Goal: Navigation & Orientation: Find specific page/section

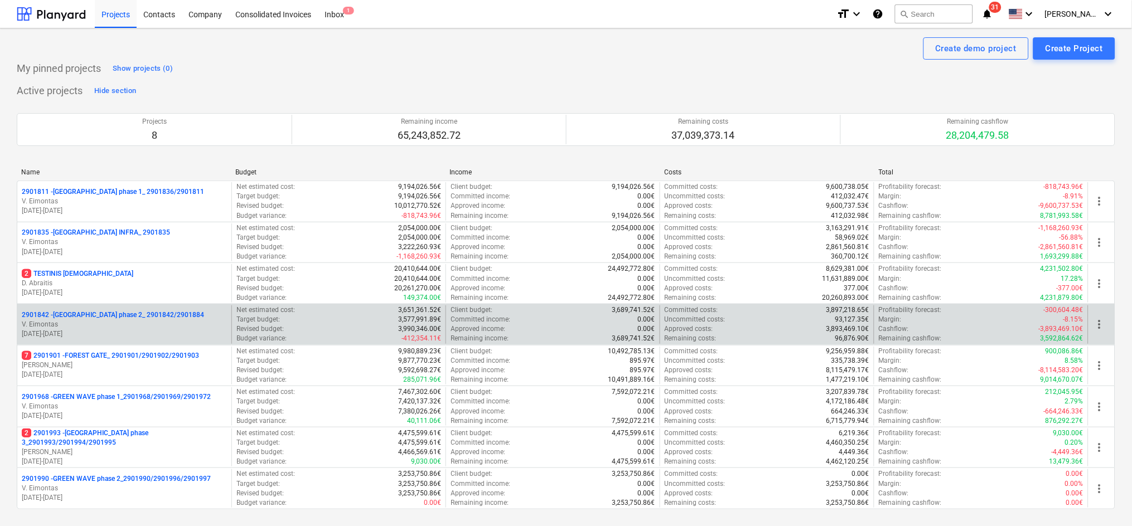
click at [117, 327] on p "V. Eimontas" at bounding box center [124, 324] width 205 height 9
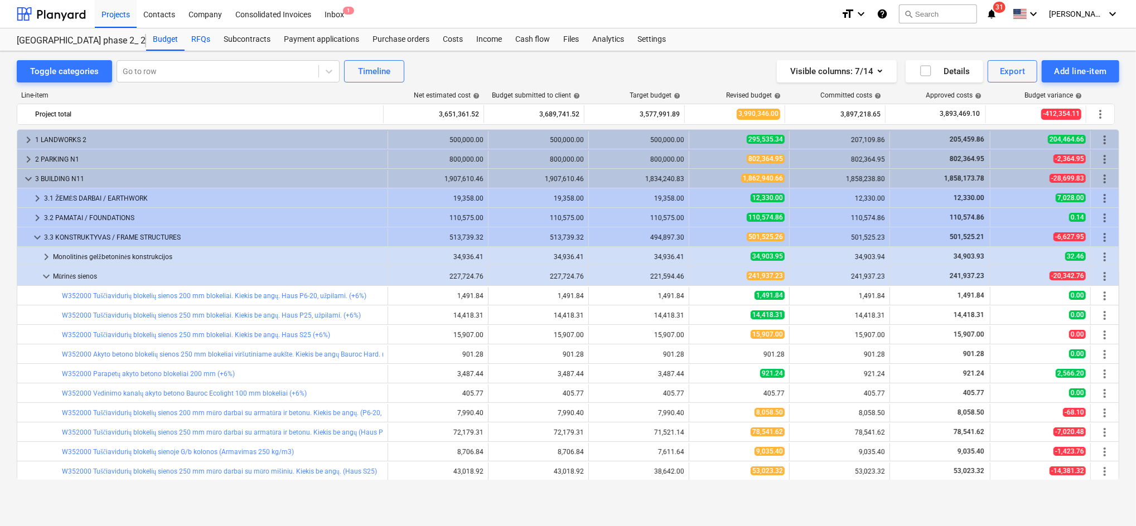
click at [198, 41] on div "RFQs" at bounding box center [201, 39] width 32 height 22
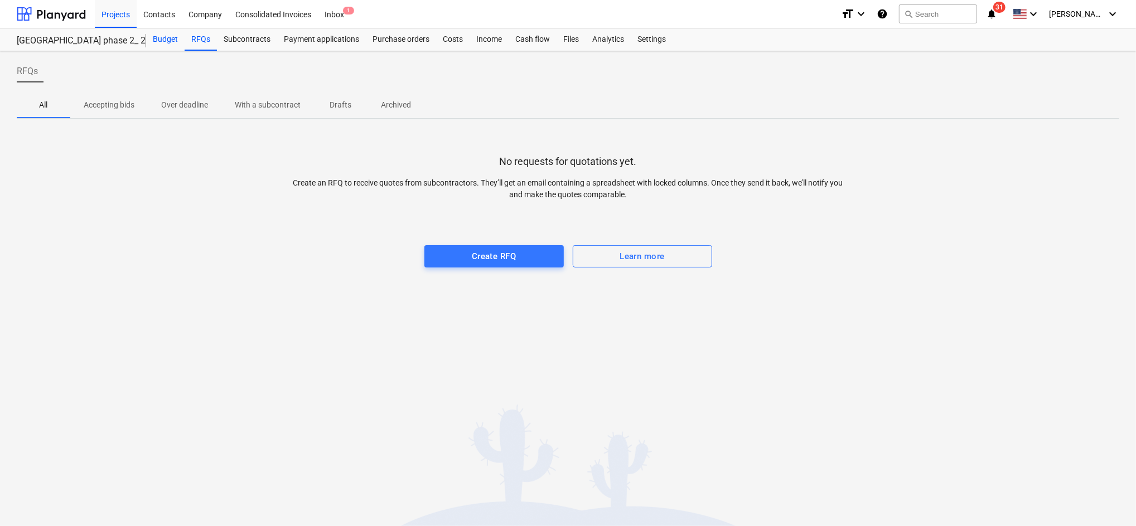
click at [161, 41] on div "Budget" at bounding box center [165, 39] width 38 height 22
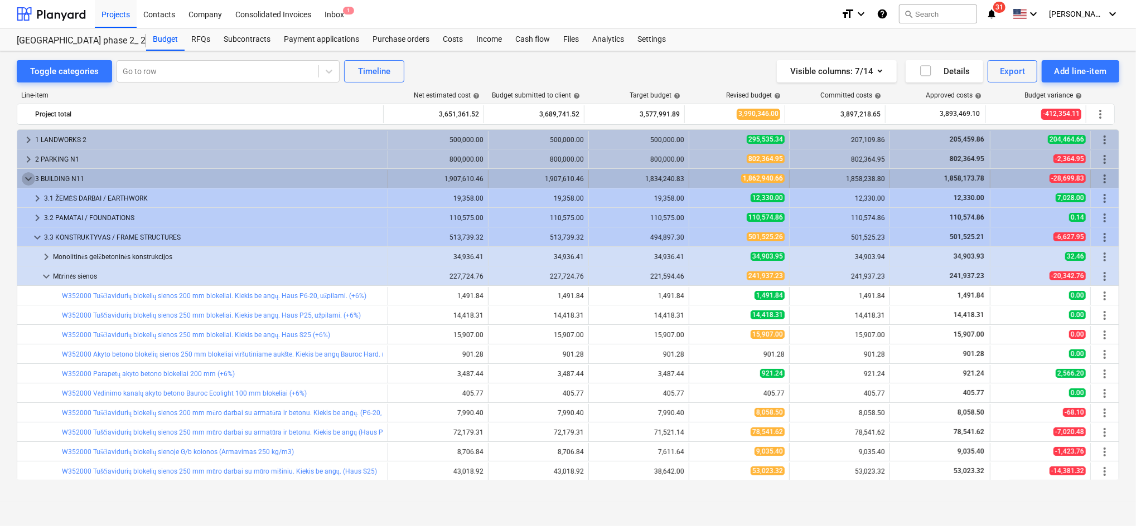
click at [31, 177] on span "keyboard_arrow_down" at bounding box center [28, 178] width 13 height 13
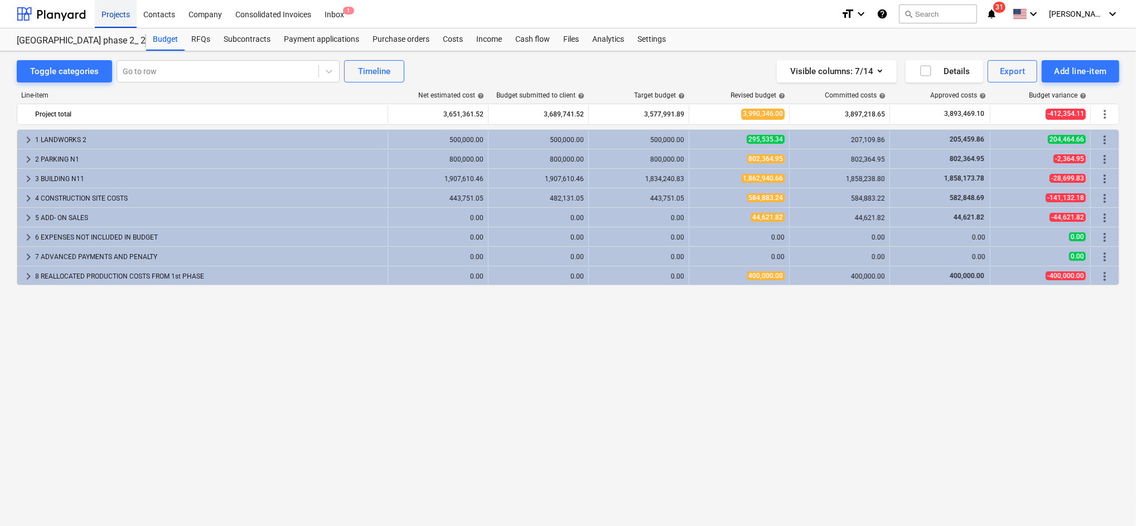
click at [123, 14] on div "Projects" at bounding box center [116, 13] width 42 height 28
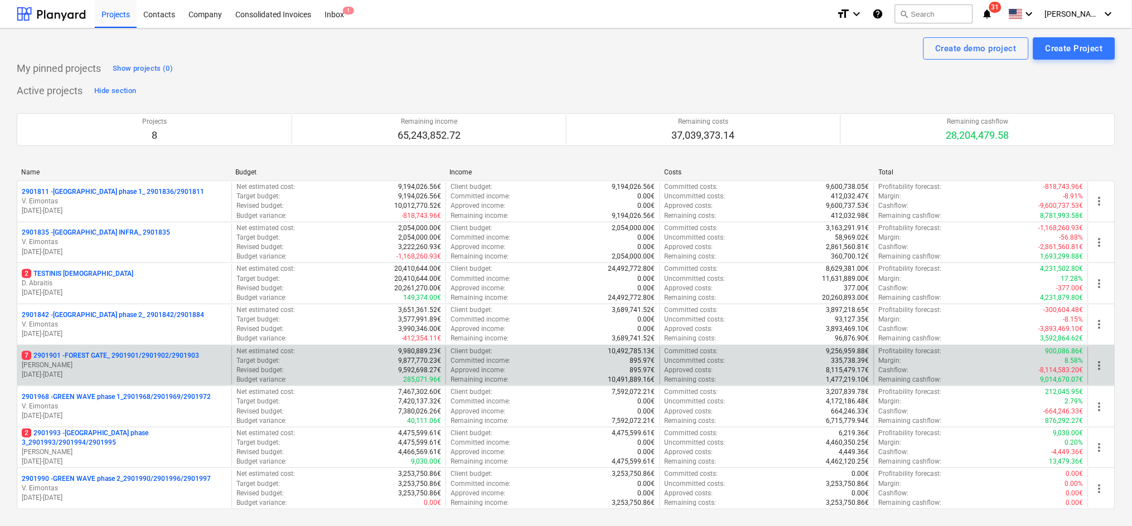
click at [118, 360] on p "7 2901901 - FOREST GATE_ 2901901/2901902/2901903" at bounding box center [110, 355] width 177 height 9
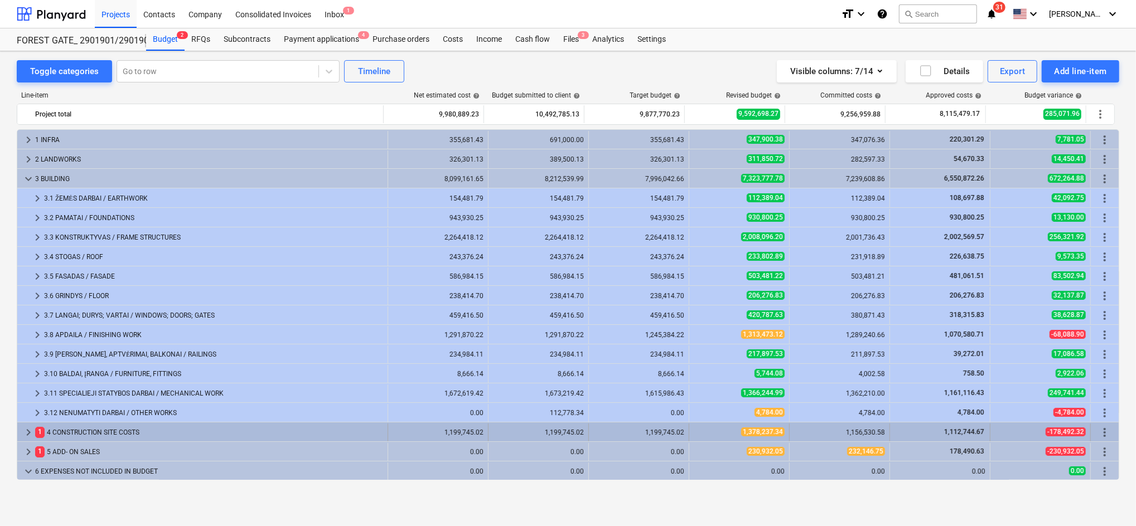
click at [29, 434] on span "keyboard_arrow_right" at bounding box center [28, 432] width 13 height 13
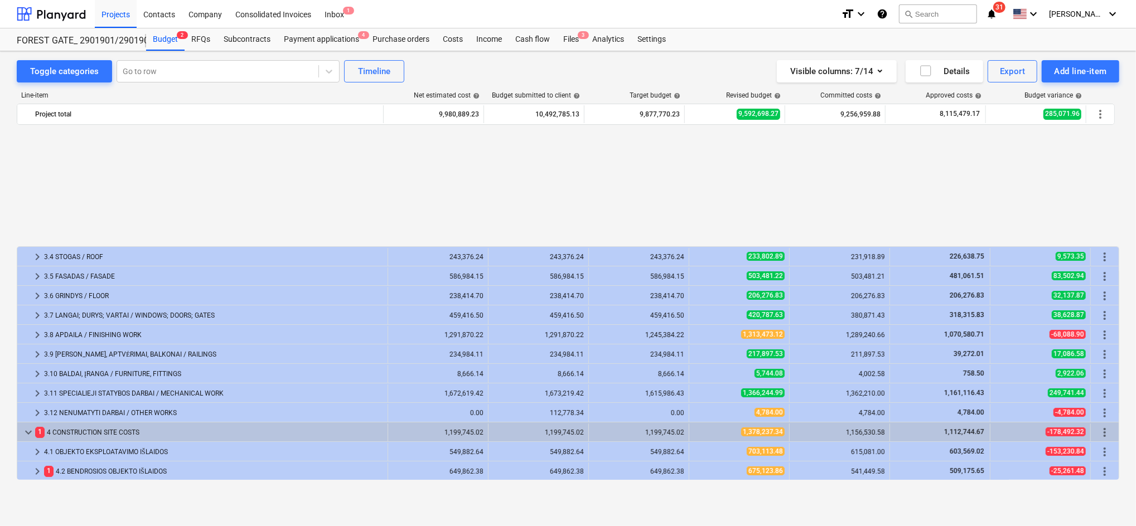
scroll to position [137, 0]
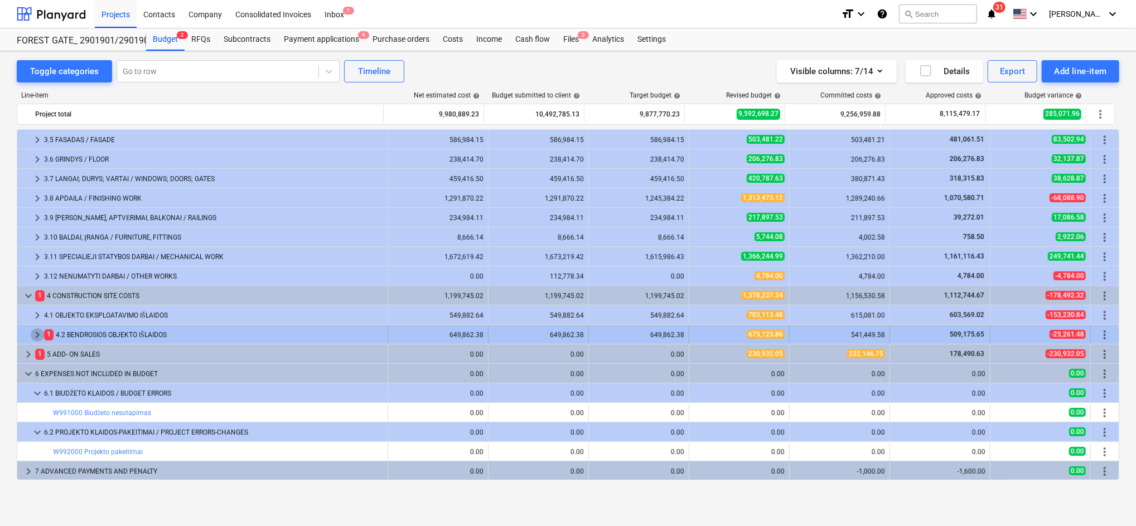
click at [36, 333] on span "keyboard_arrow_right" at bounding box center [37, 334] width 13 height 13
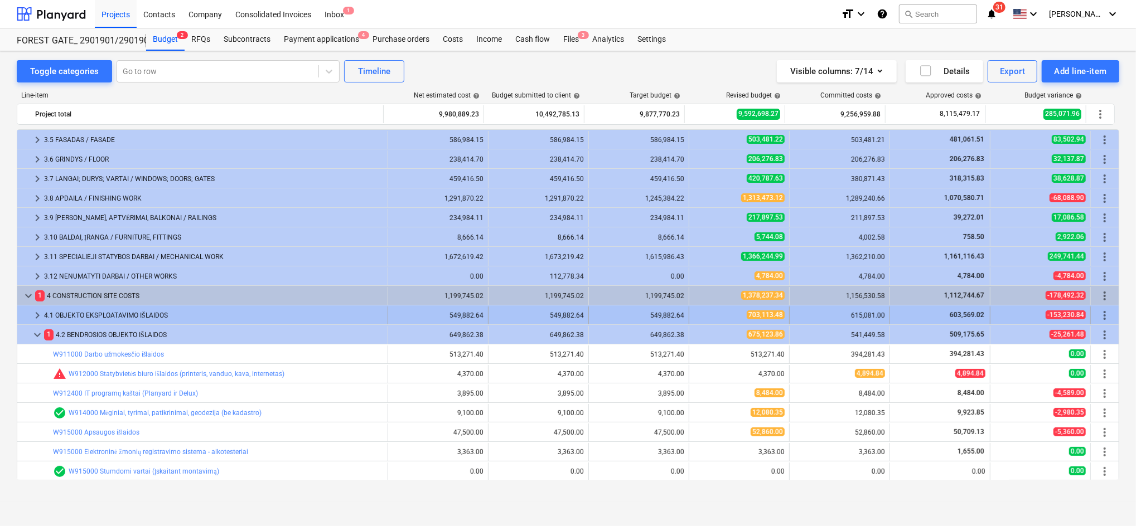
click at [40, 316] on span "keyboard_arrow_right" at bounding box center [37, 315] width 13 height 13
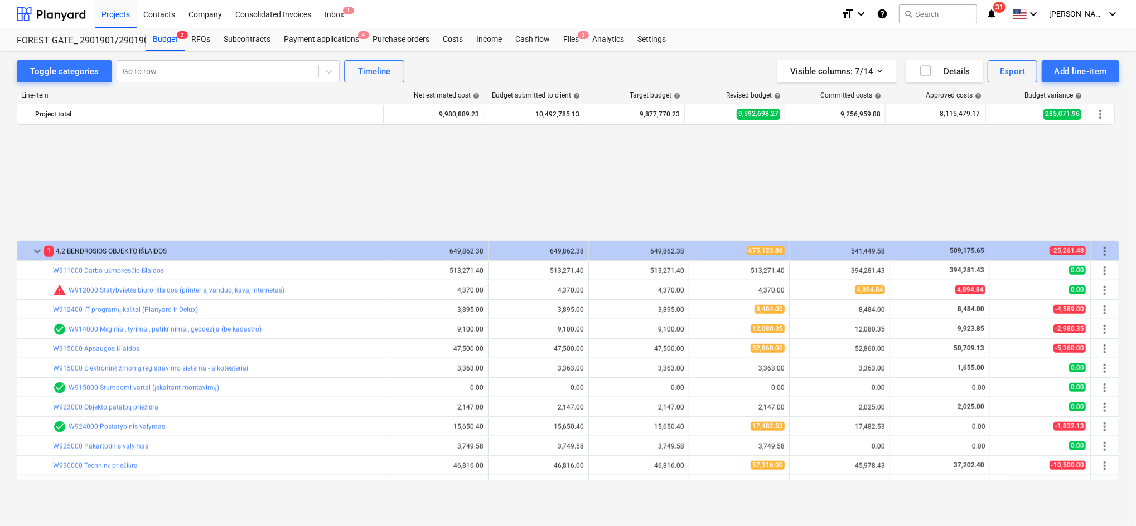
scroll to position [955, 0]
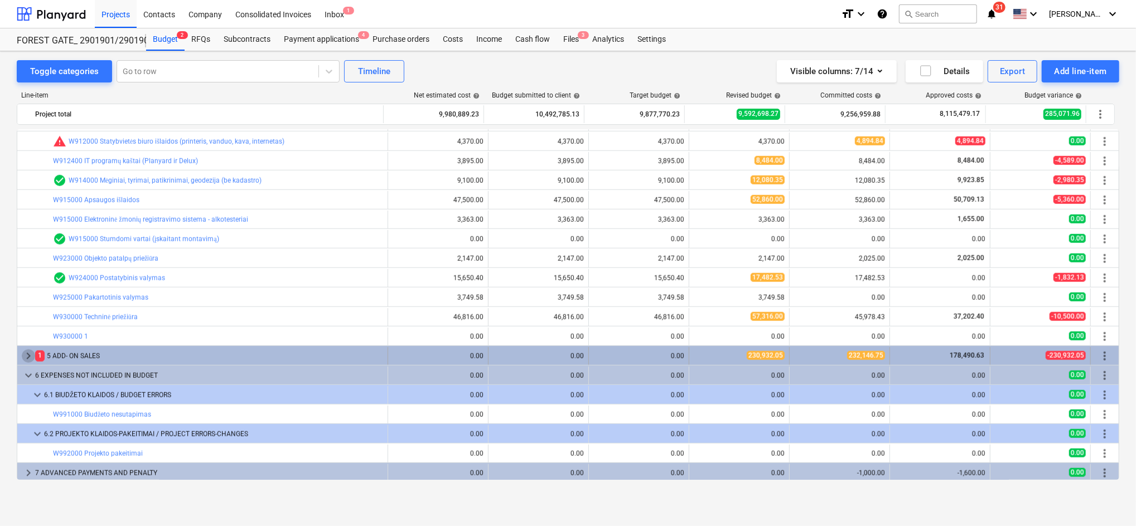
click at [28, 354] on span "keyboard_arrow_right" at bounding box center [28, 356] width 13 height 13
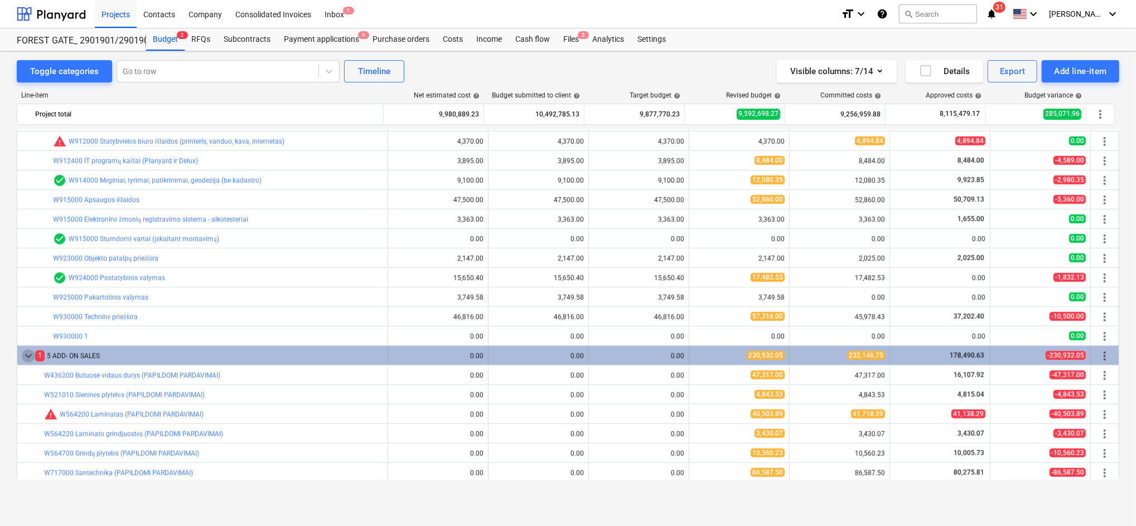
click at [25, 355] on span "keyboard_arrow_down" at bounding box center [28, 356] width 13 height 13
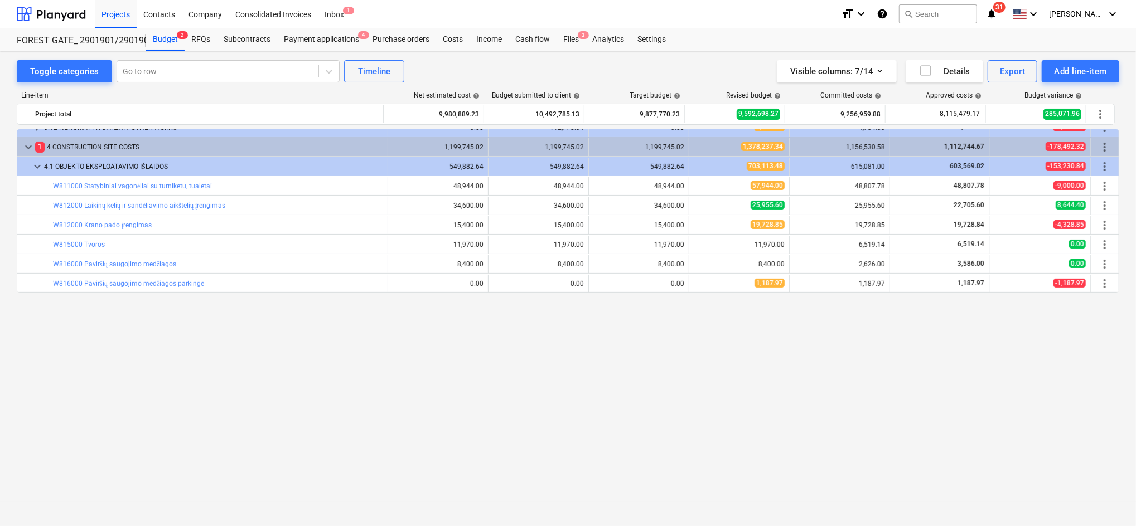
scroll to position [62, 0]
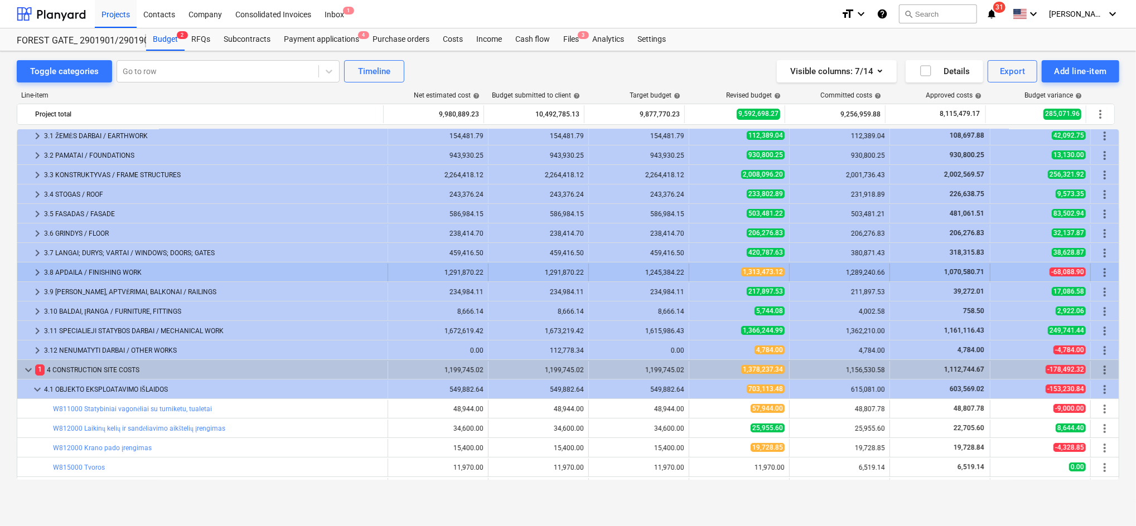
click at [41, 274] on span "keyboard_arrow_right" at bounding box center [37, 272] width 13 height 13
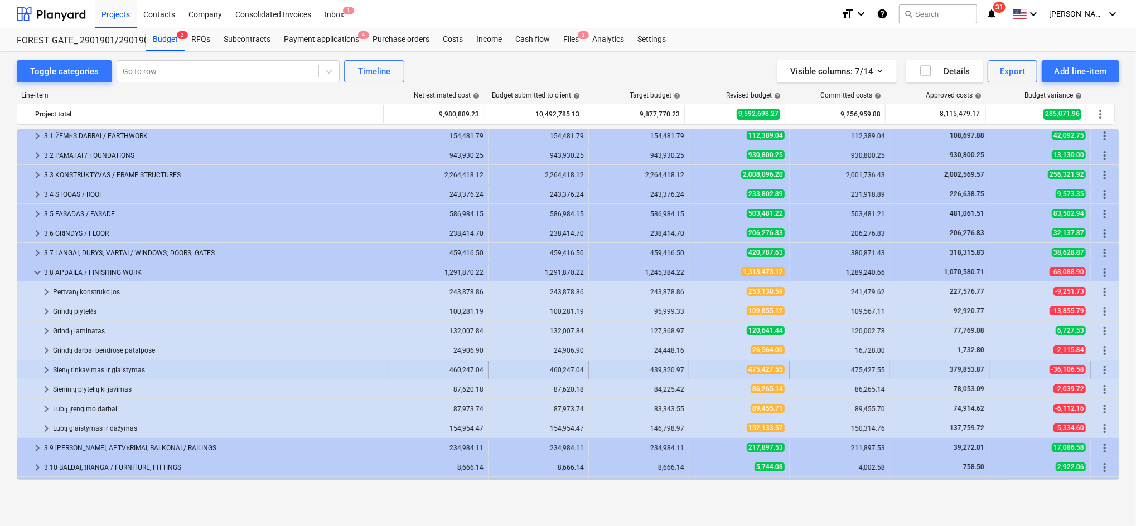
click at [40, 370] on span "keyboard_arrow_right" at bounding box center [46, 370] width 13 height 13
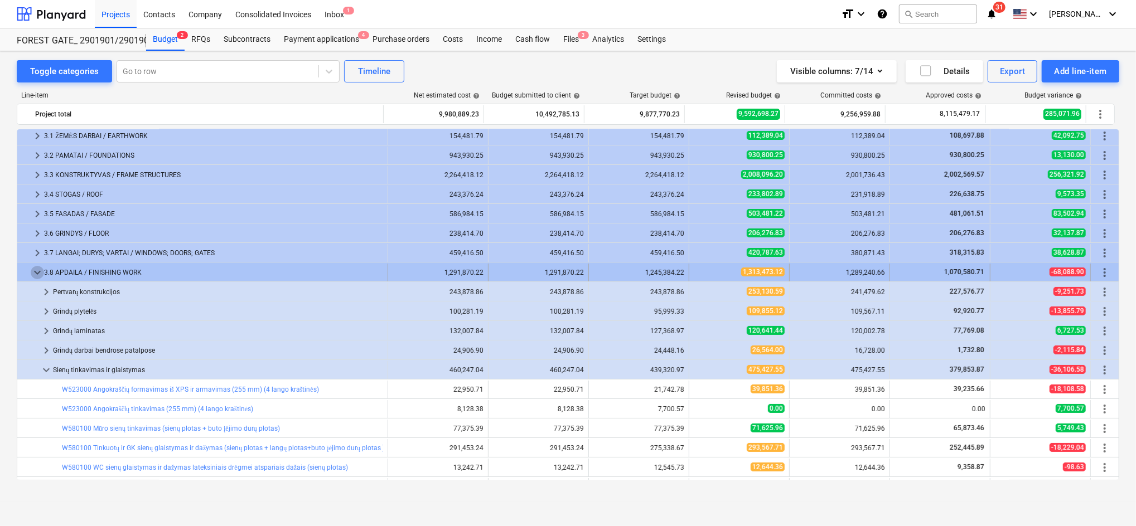
click at [36, 269] on span "keyboard_arrow_down" at bounding box center [37, 272] width 13 height 13
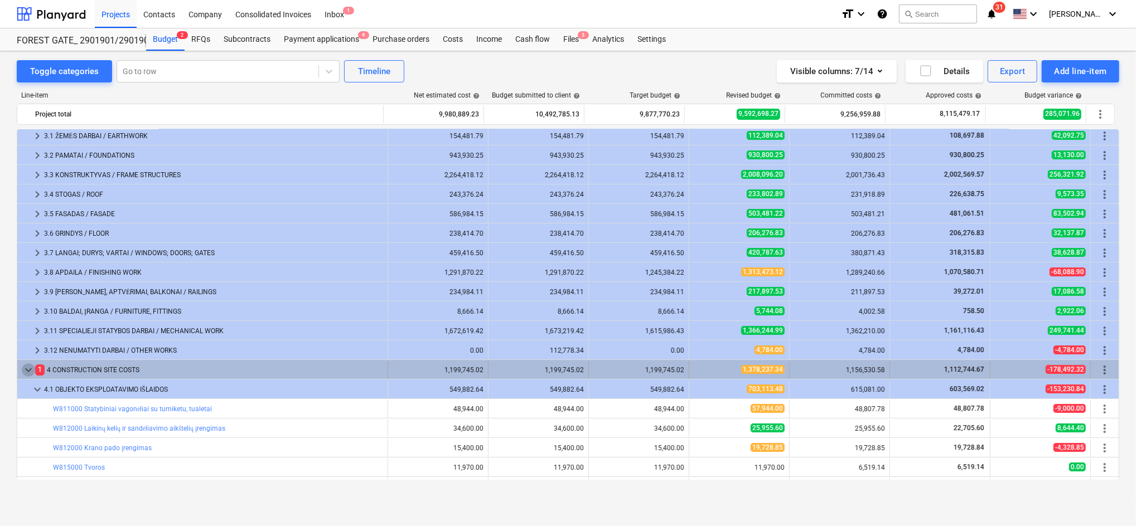
click at [31, 366] on span "keyboard_arrow_down" at bounding box center [28, 370] width 13 height 13
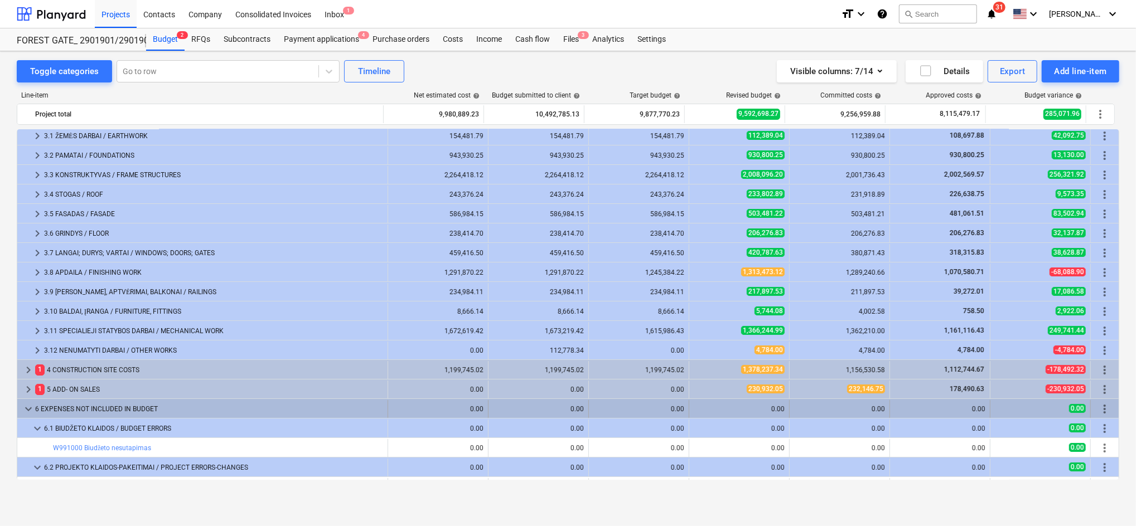
click at [25, 409] on span "keyboard_arrow_down" at bounding box center [28, 409] width 13 height 13
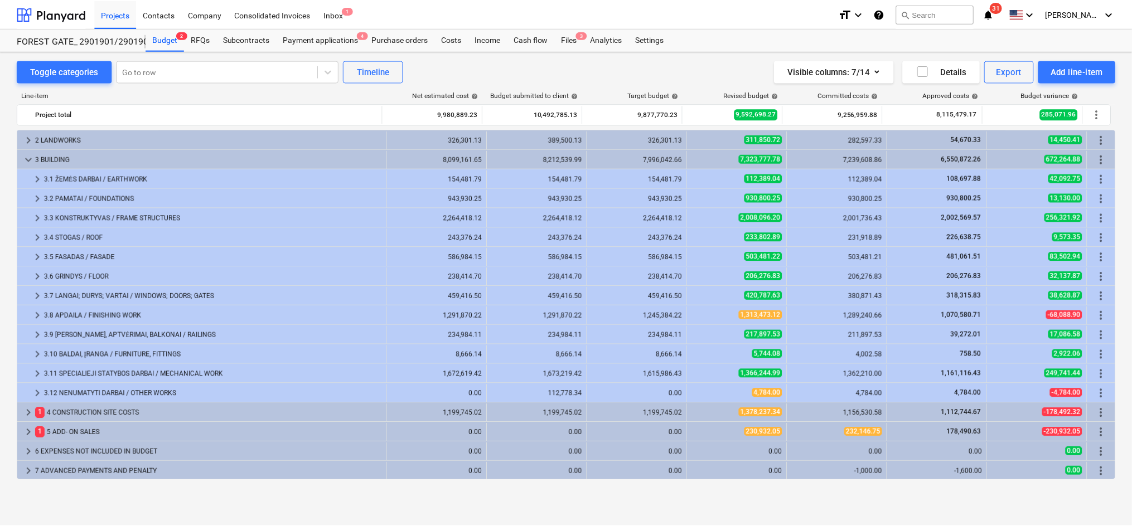
scroll to position [0, 0]
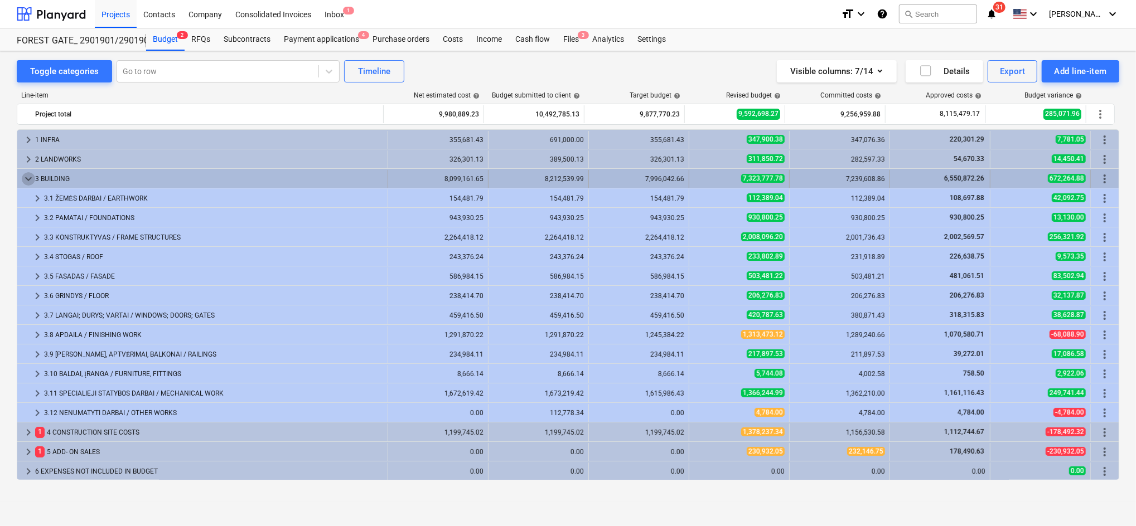
click at [30, 176] on span "keyboard_arrow_down" at bounding box center [28, 178] width 13 height 13
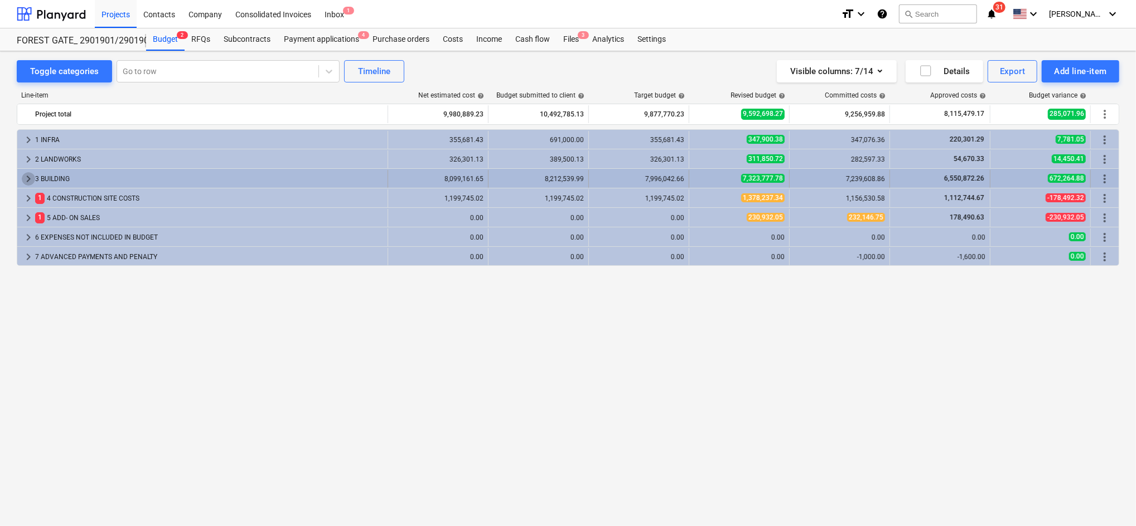
click at [31, 175] on span "keyboard_arrow_right" at bounding box center [28, 178] width 13 height 13
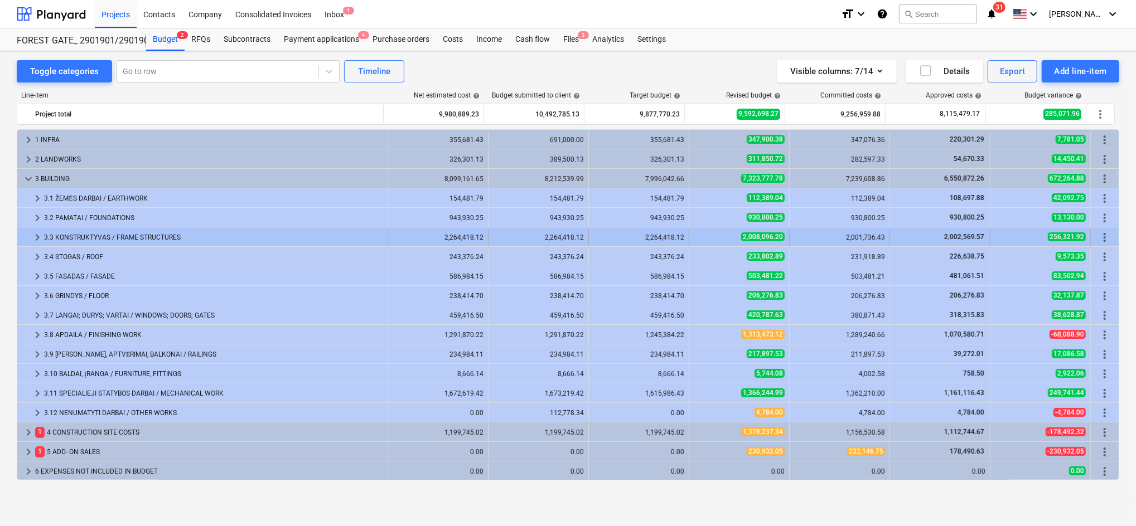
click at [37, 236] on span "keyboard_arrow_right" at bounding box center [37, 237] width 13 height 13
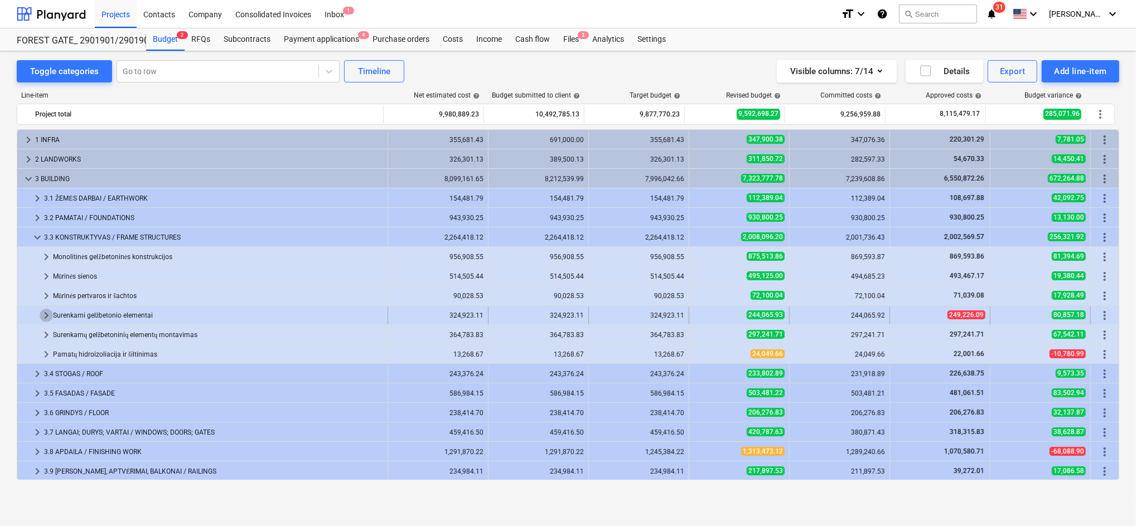
click at [45, 315] on span "keyboard_arrow_right" at bounding box center [46, 315] width 13 height 13
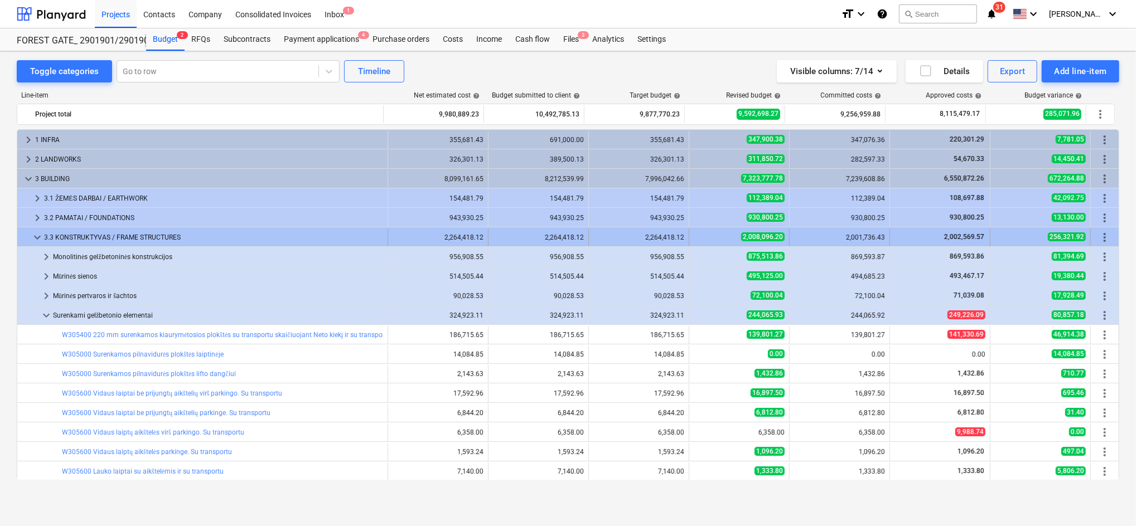
click at [40, 235] on span "keyboard_arrow_down" at bounding box center [37, 237] width 13 height 13
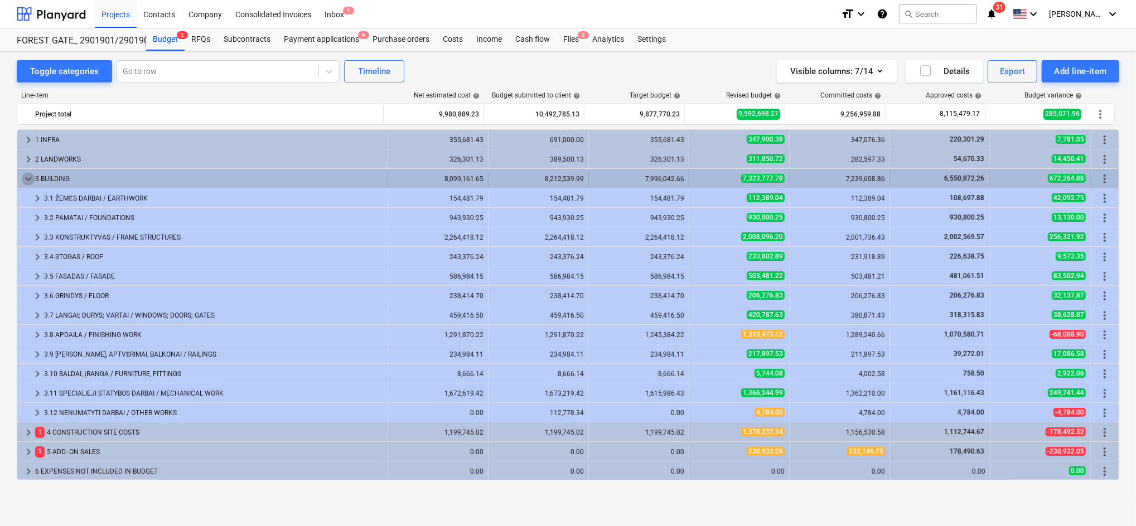
click at [31, 178] on span "keyboard_arrow_down" at bounding box center [28, 178] width 13 height 13
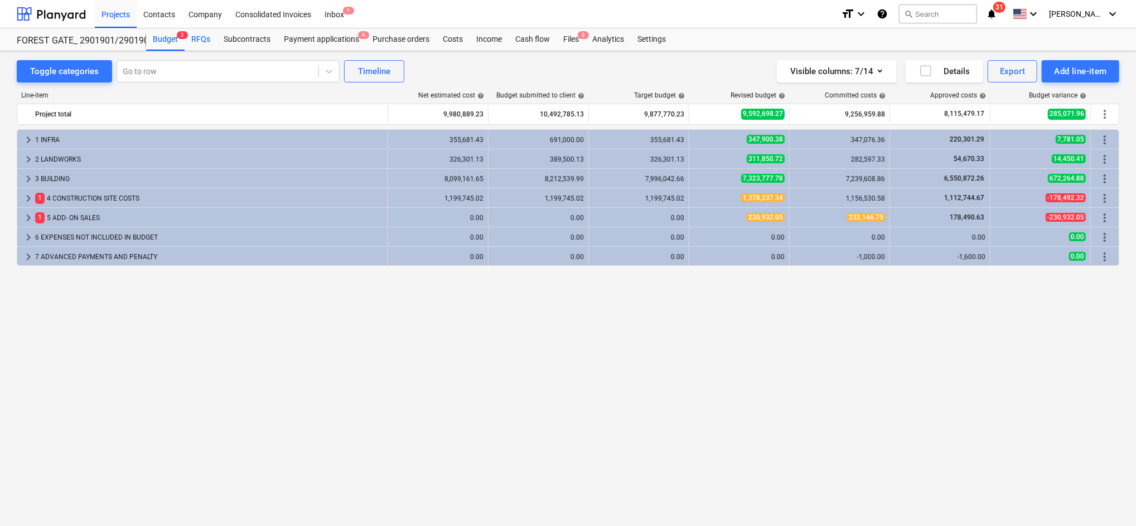
click at [200, 35] on div "RFQs" at bounding box center [201, 39] width 32 height 22
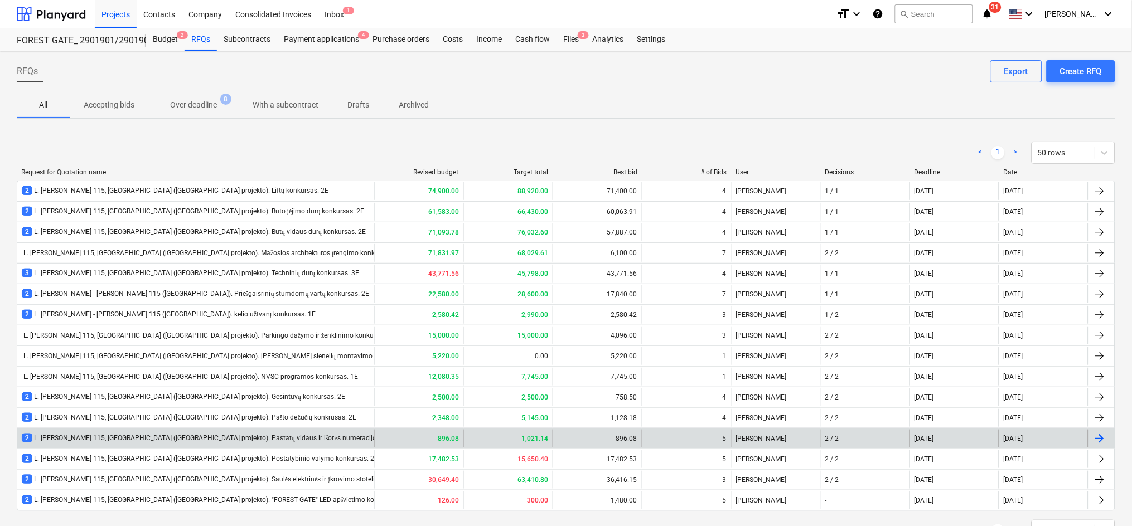
scroll to position [48, 0]
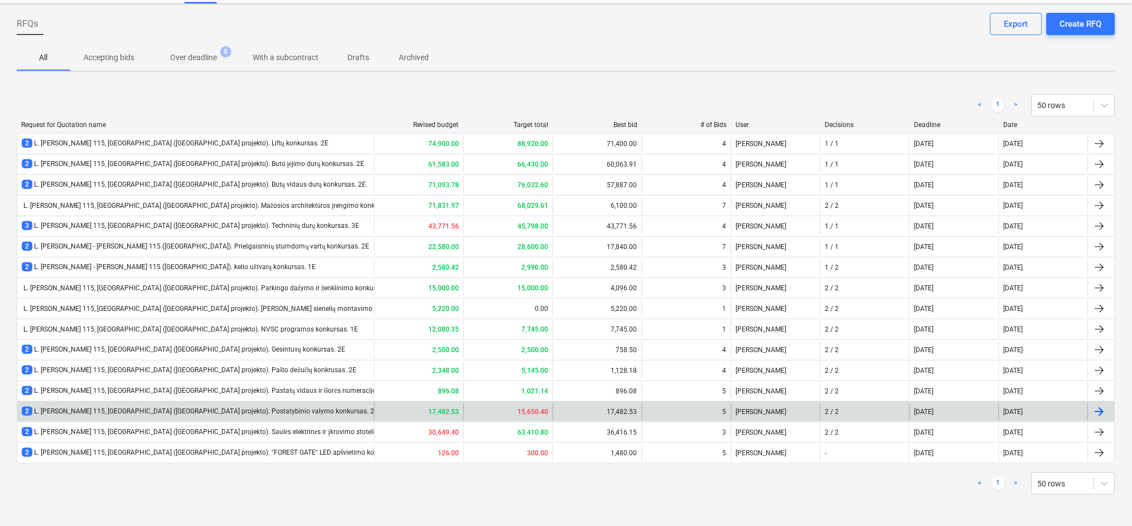
click at [270, 413] on div "2 L. [PERSON_NAME] 115, [GEOGRAPHIC_DATA] ([GEOGRAPHIC_DATA] projekto). Postaty…" at bounding box center [200, 411] width 356 height 9
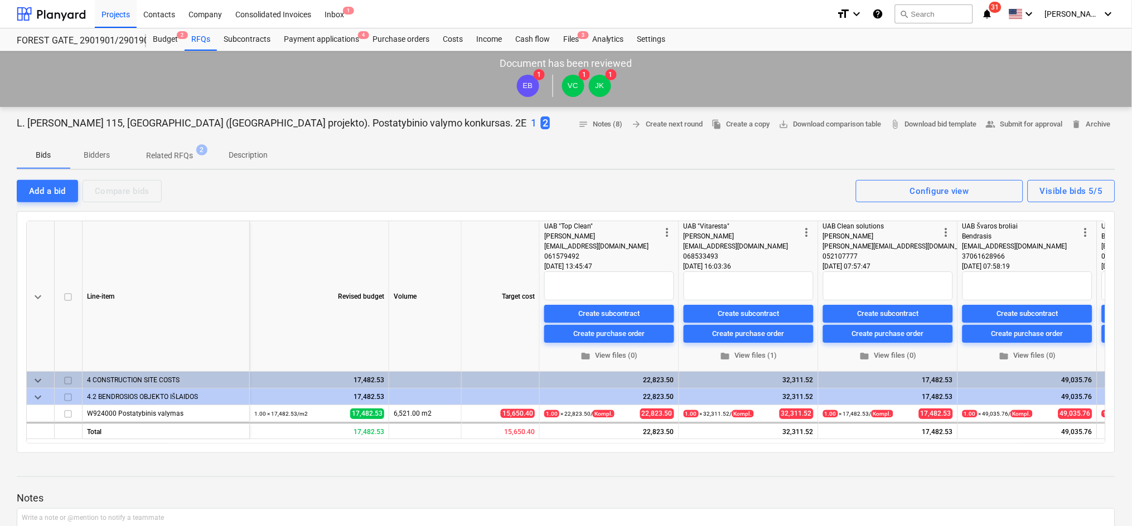
scroll to position [48, 0]
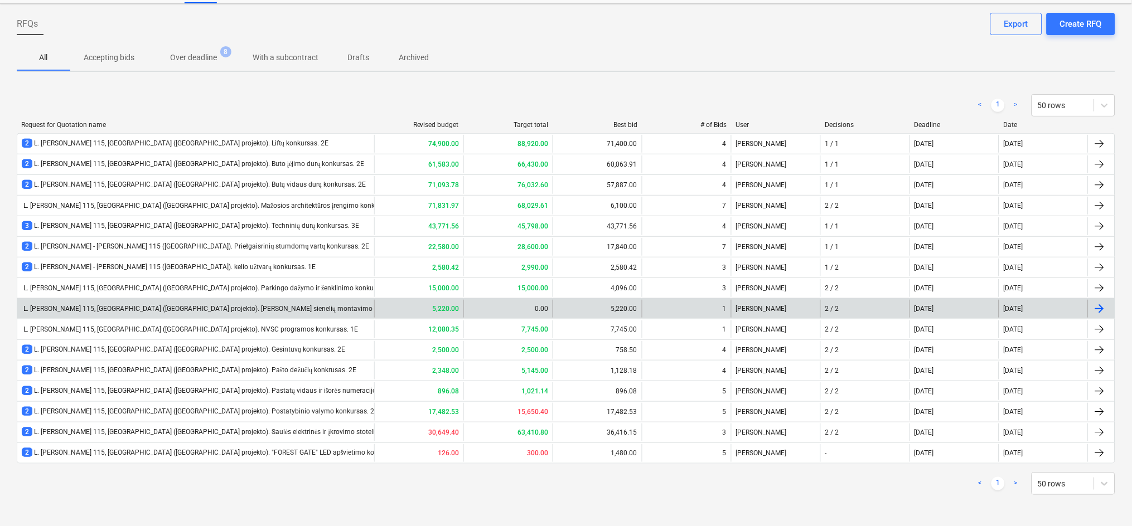
click at [206, 311] on div "L. [PERSON_NAME] 115, [GEOGRAPHIC_DATA] ([GEOGRAPHIC_DATA] projekto). [PERSON_N…" at bounding box center [219, 309] width 395 height 8
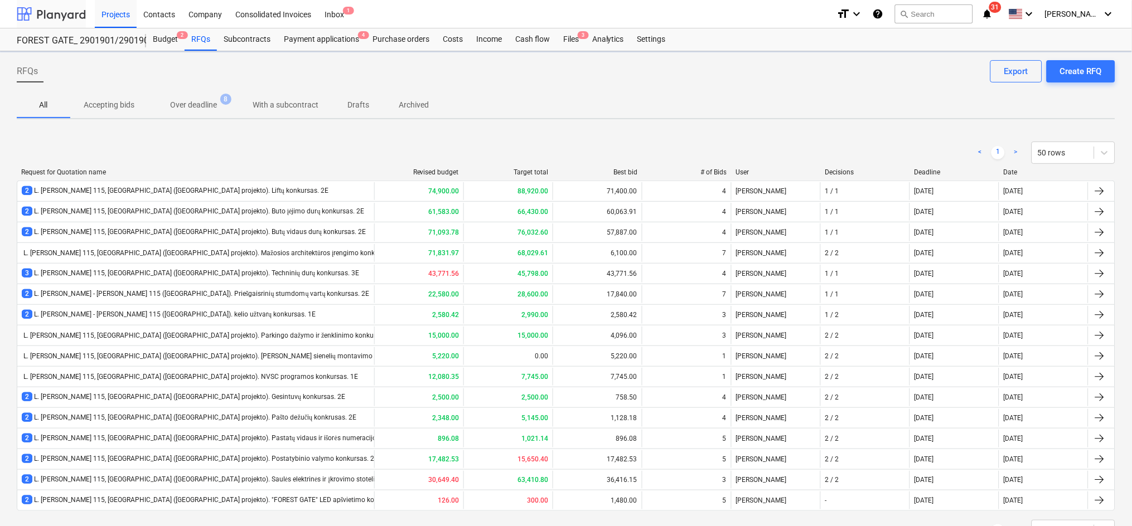
scroll to position [48, 0]
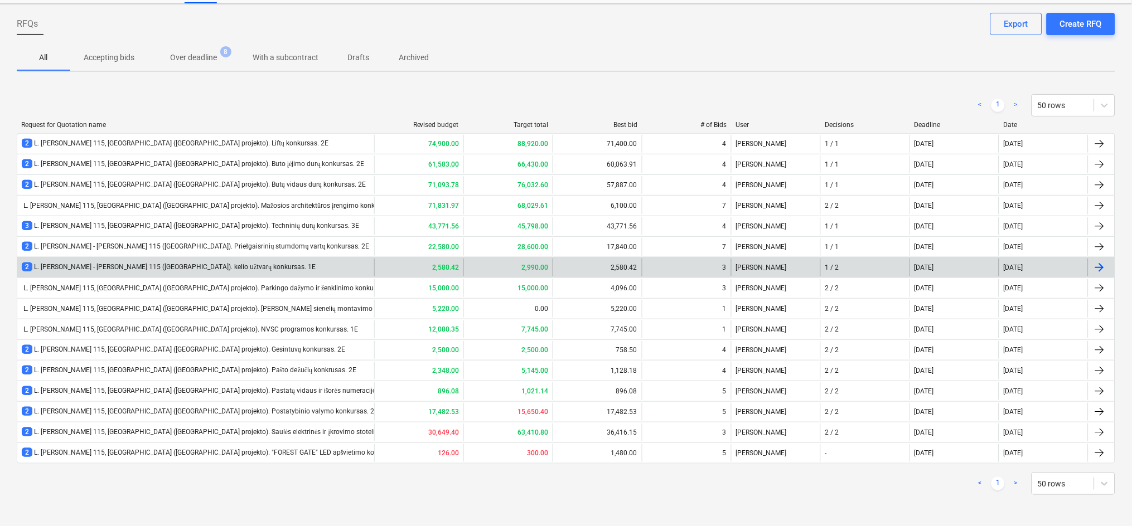
click at [176, 269] on div "2 L. [PERSON_NAME] - [PERSON_NAME] 115 ([GEOGRAPHIC_DATA]). kelio užtvarų konku…" at bounding box center [169, 267] width 294 height 9
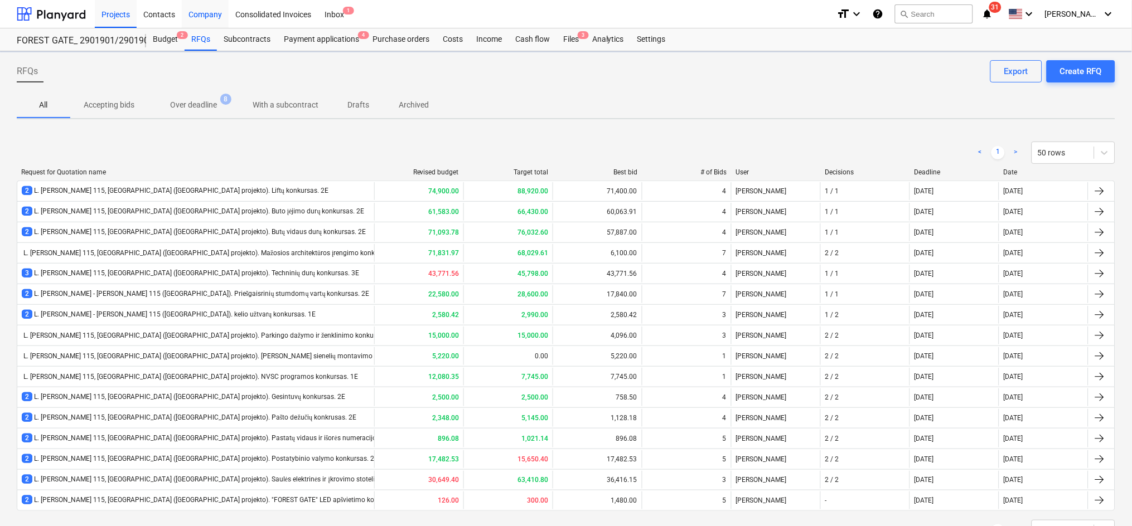
scroll to position [48, 0]
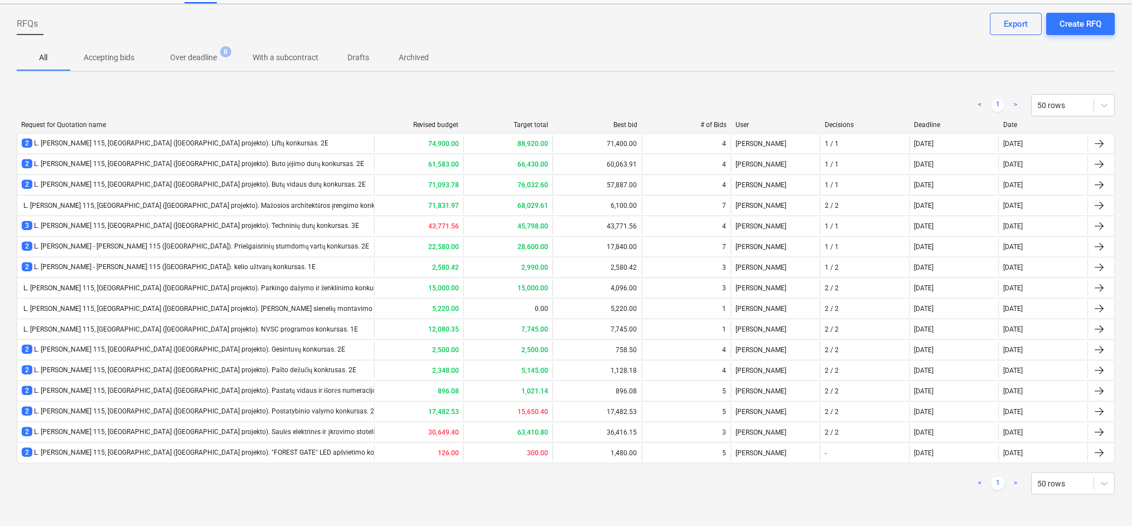
click at [407, 55] on p "Archived" at bounding box center [414, 58] width 30 height 12
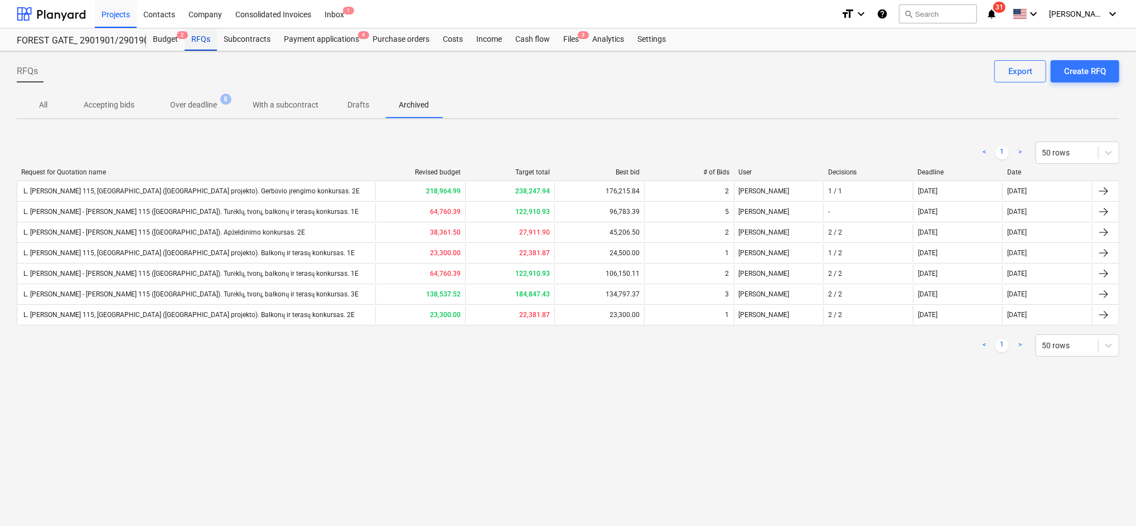
click at [192, 37] on div "RFQs" at bounding box center [201, 39] width 32 height 22
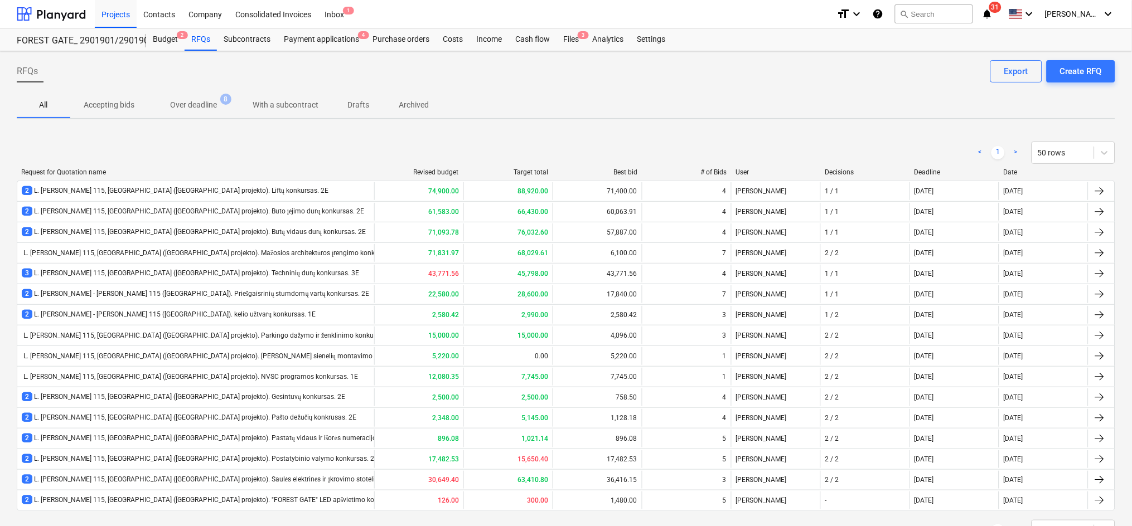
click at [399, 102] on span "Archived" at bounding box center [413, 105] width 57 height 18
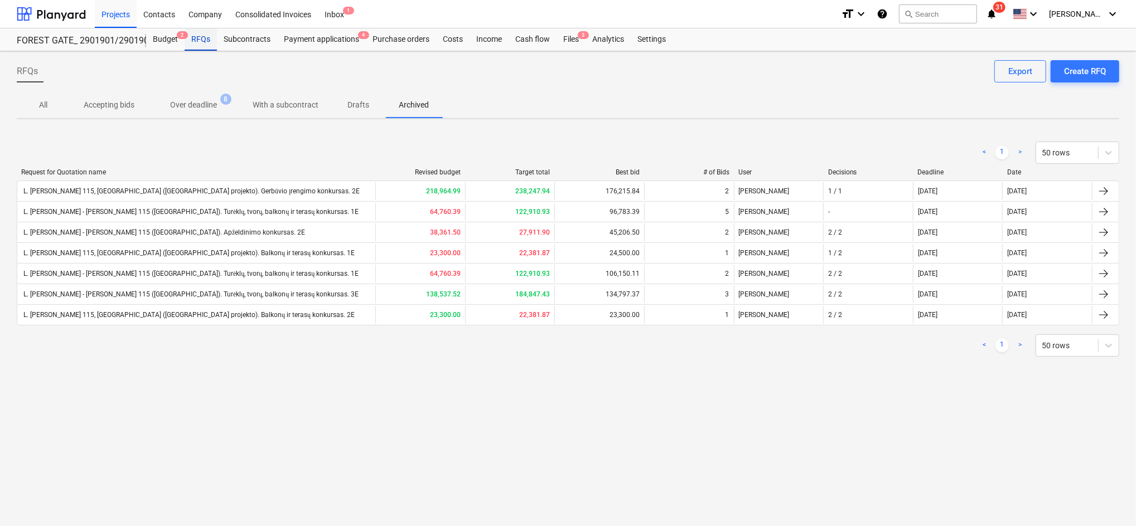
click at [204, 42] on div "RFQs" at bounding box center [201, 39] width 32 height 22
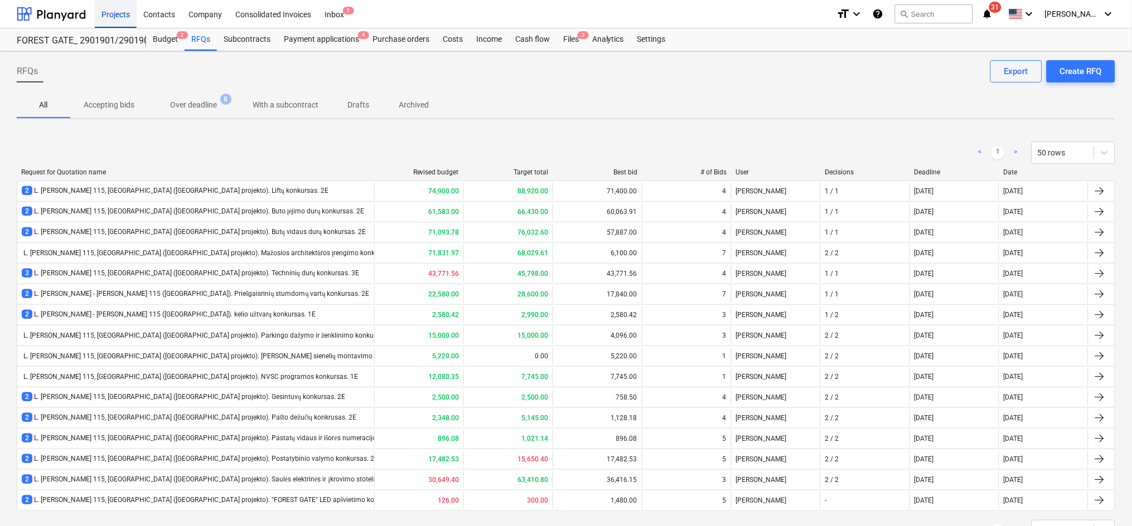
click at [118, 13] on div "Projects" at bounding box center [116, 13] width 42 height 28
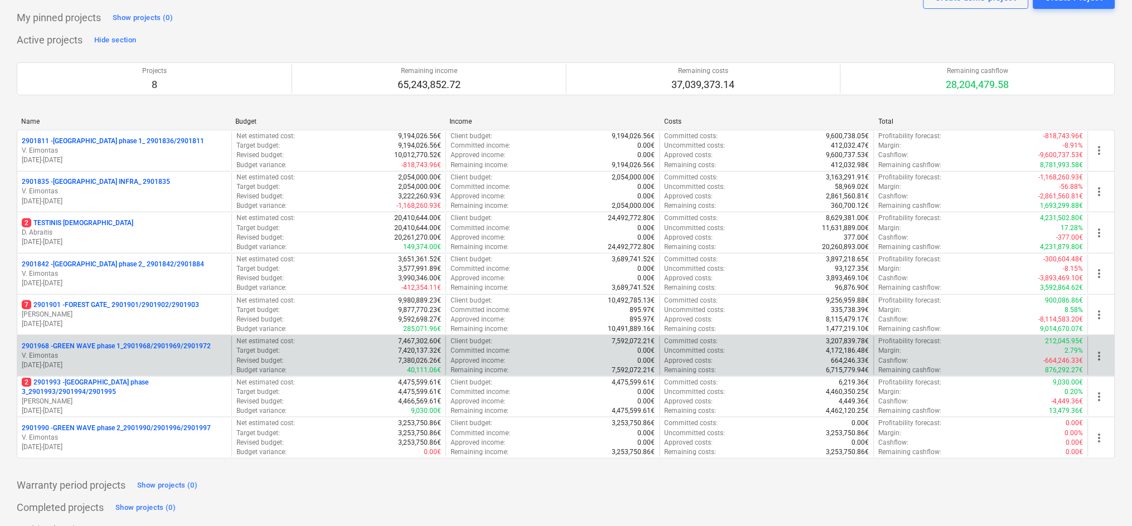
scroll to position [73, 0]
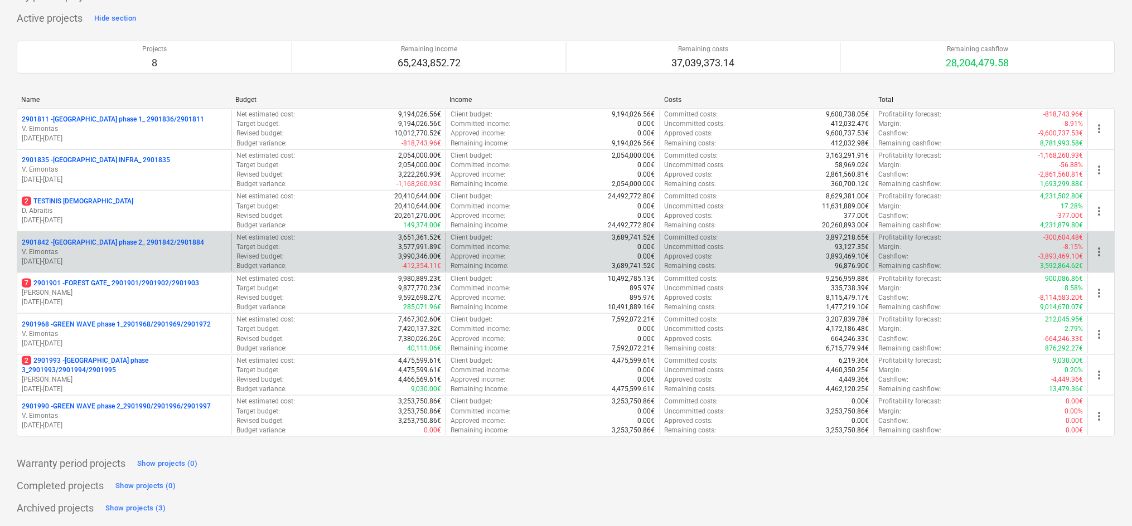
click at [161, 251] on p "V. Eimontas" at bounding box center [124, 252] width 205 height 9
